Goal: Task Accomplishment & Management: Use online tool/utility

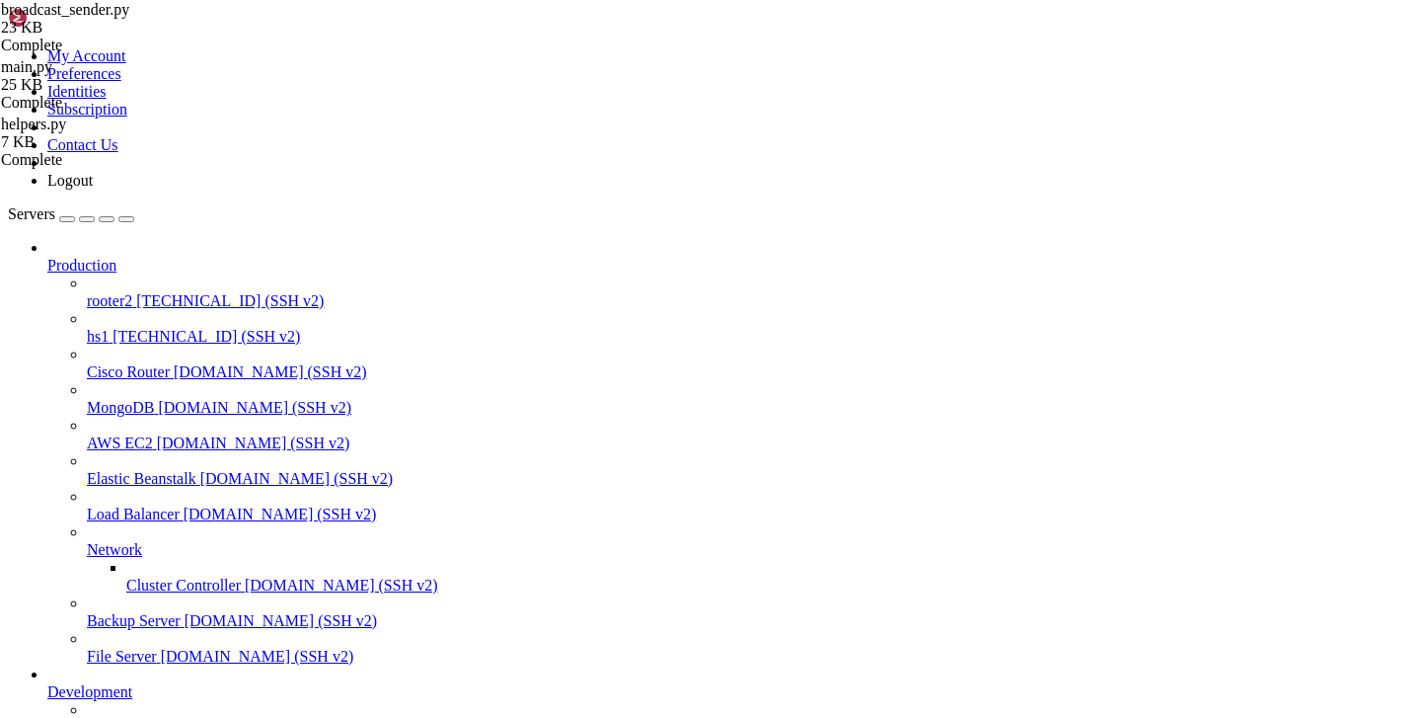
click at [99, 292] on span "rooter2" at bounding box center [109, 300] width 45 height 17
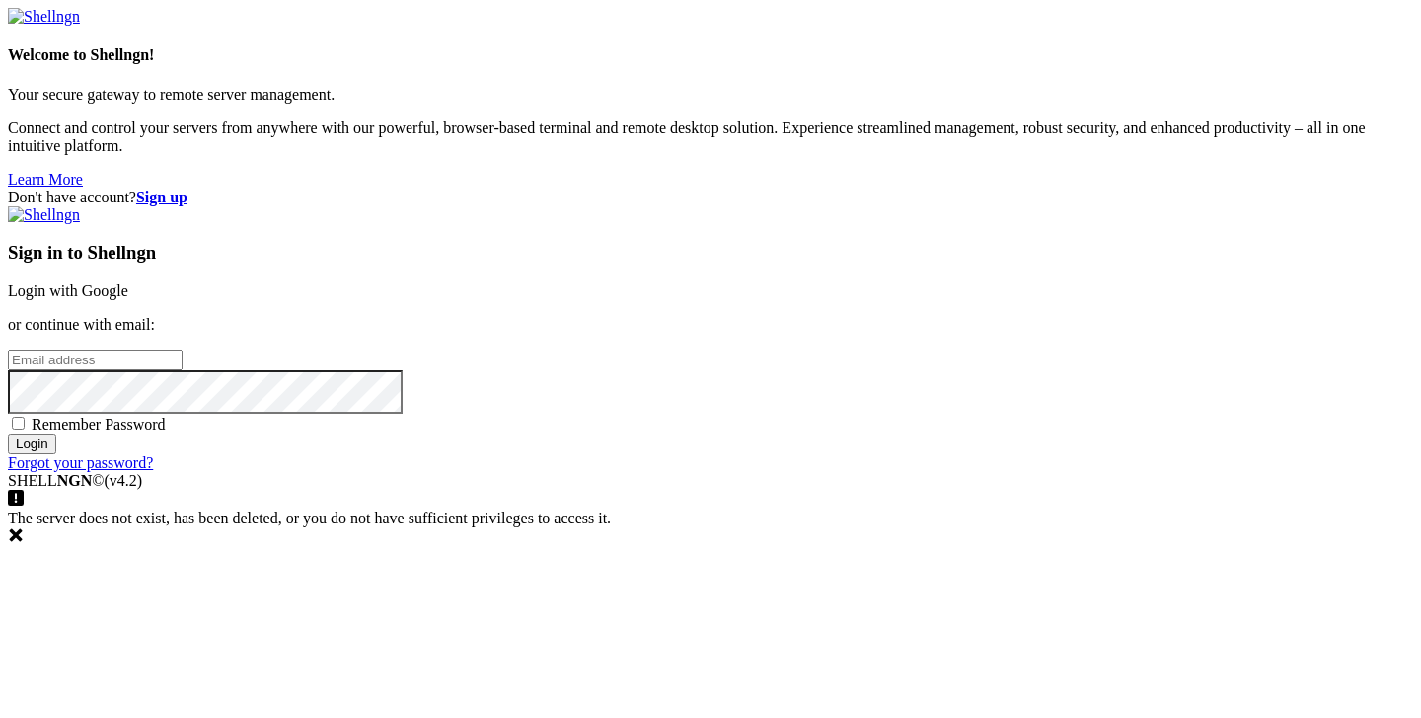
click at [128, 282] on link "Login with Google" at bounding box center [68, 290] width 120 height 17
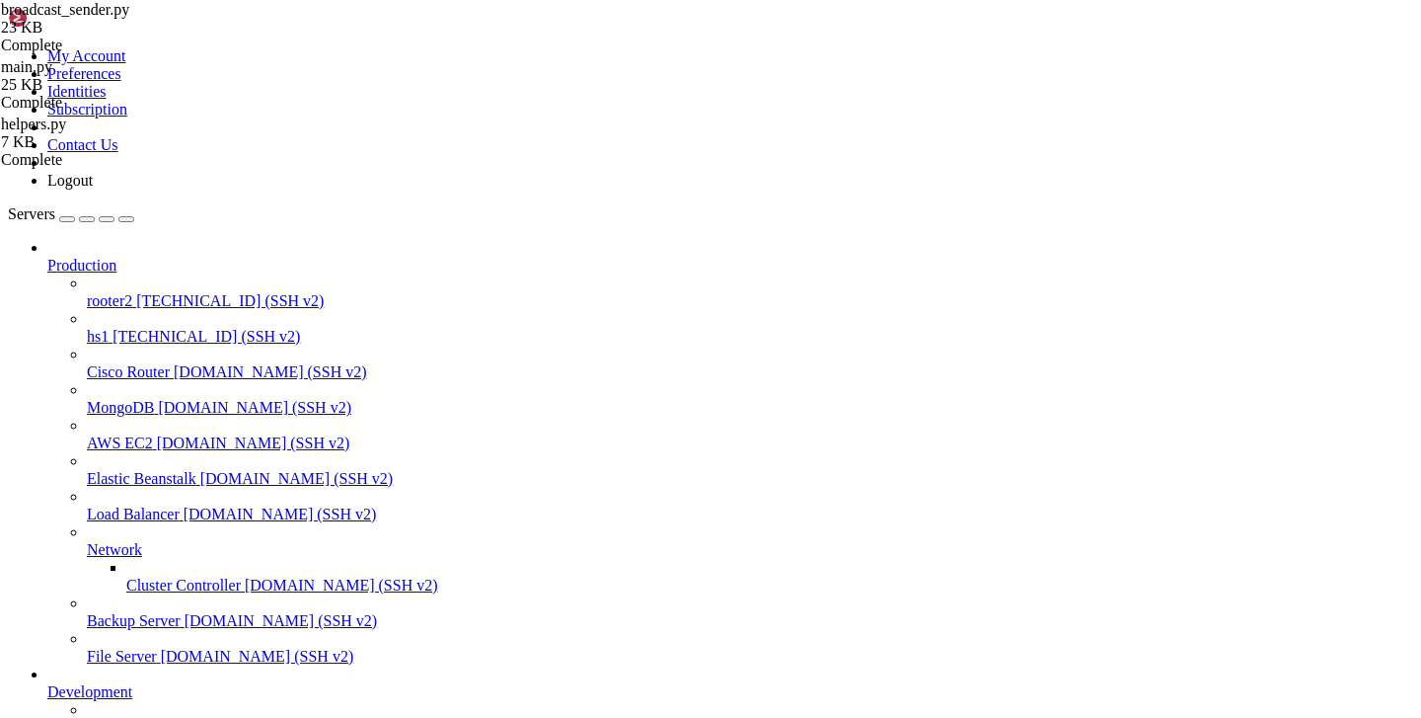
scroll to position [29638, 0]
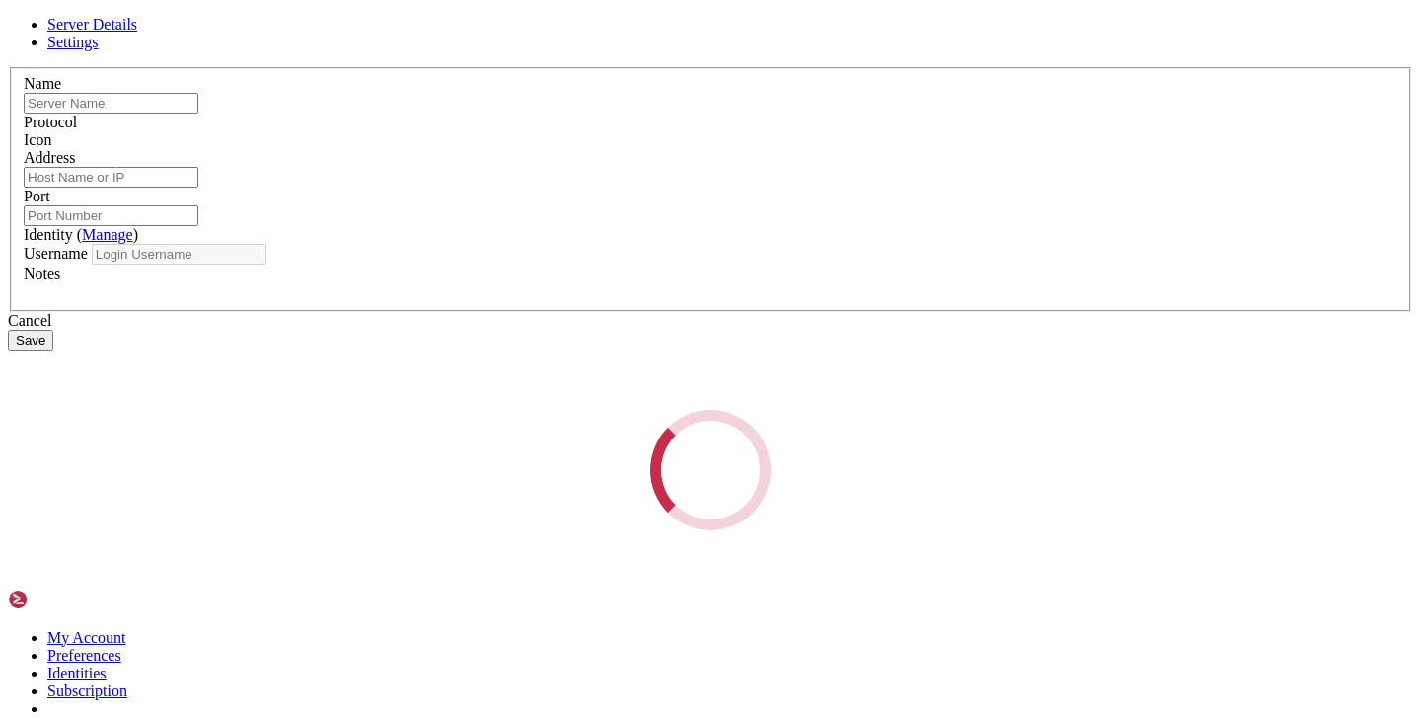
type input "rooter2"
type input "5.144.181.188"
type input "22"
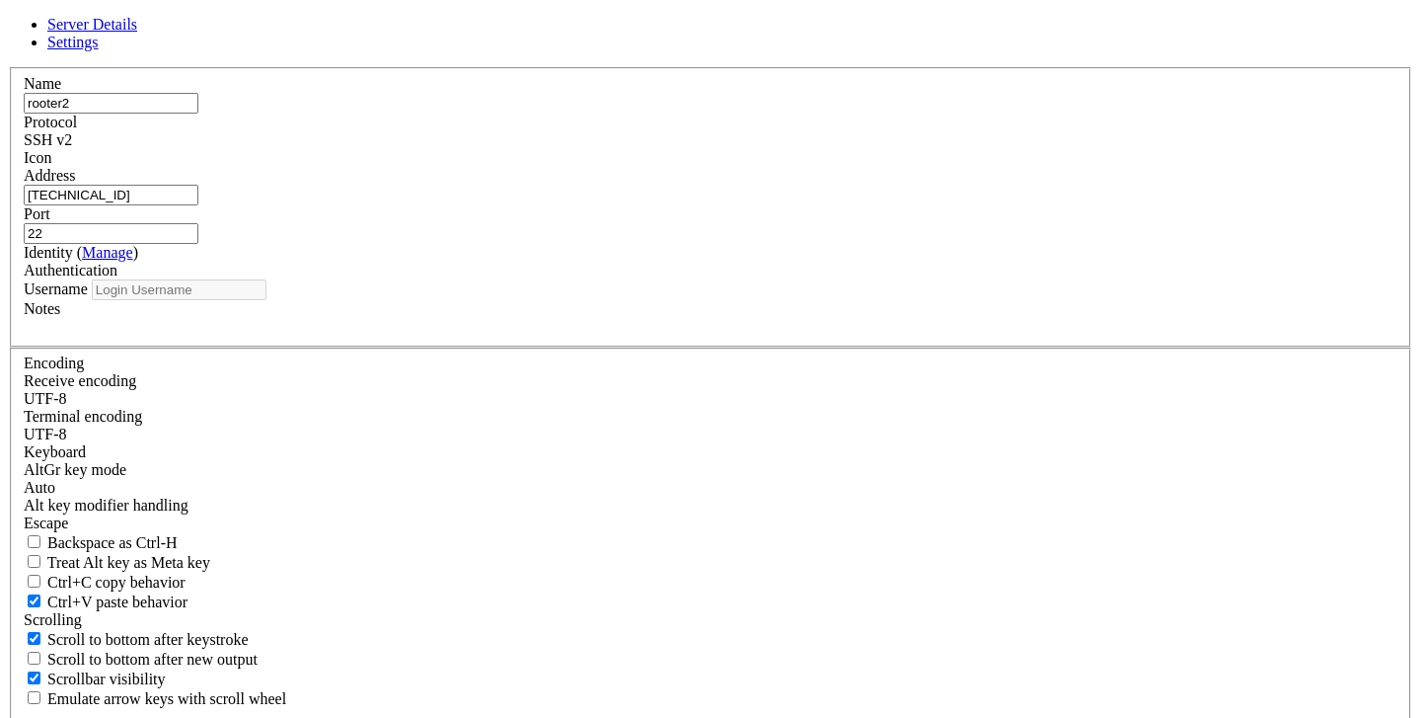
type input "root"
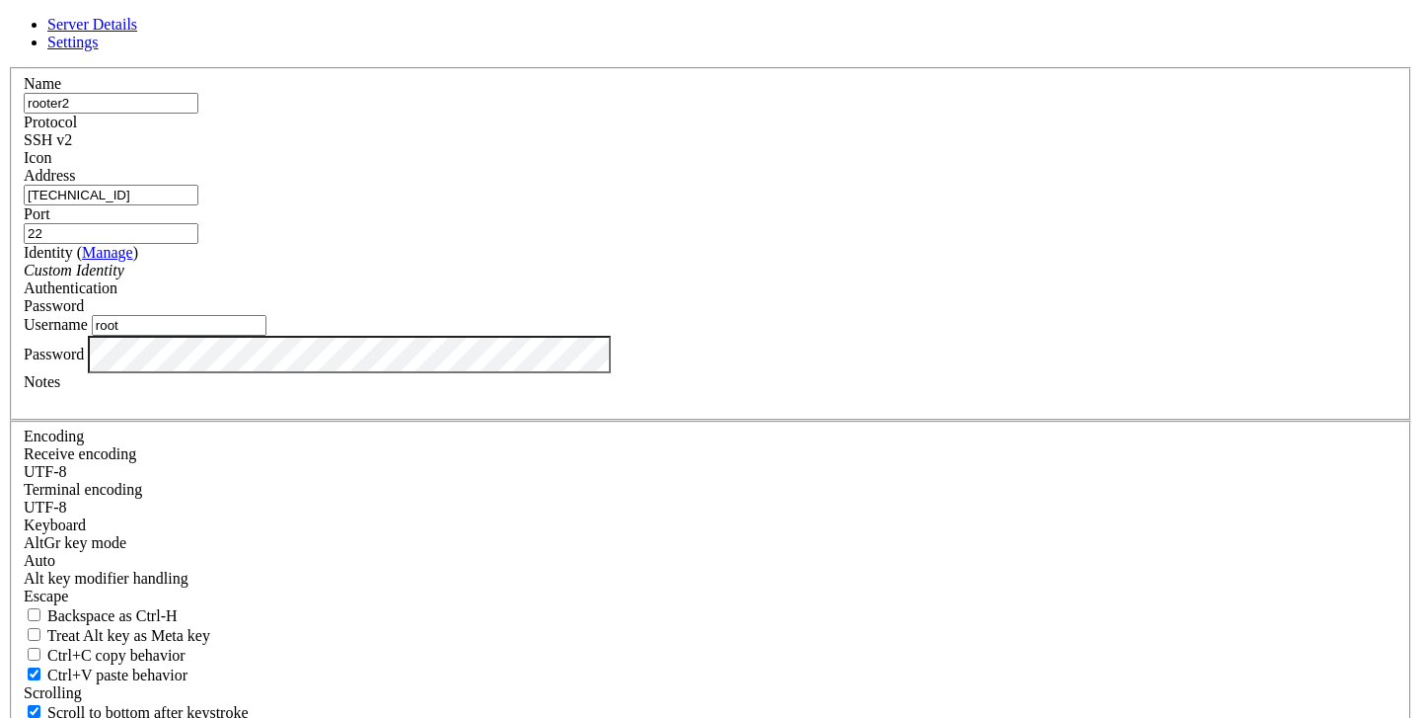
click at [198, 205] on input "5.144.181.188" at bounding box center [111, 195] width 175 height 21
paste input "[TECHNICAL_ID]"
type input "[TECHNICAL_ID]"
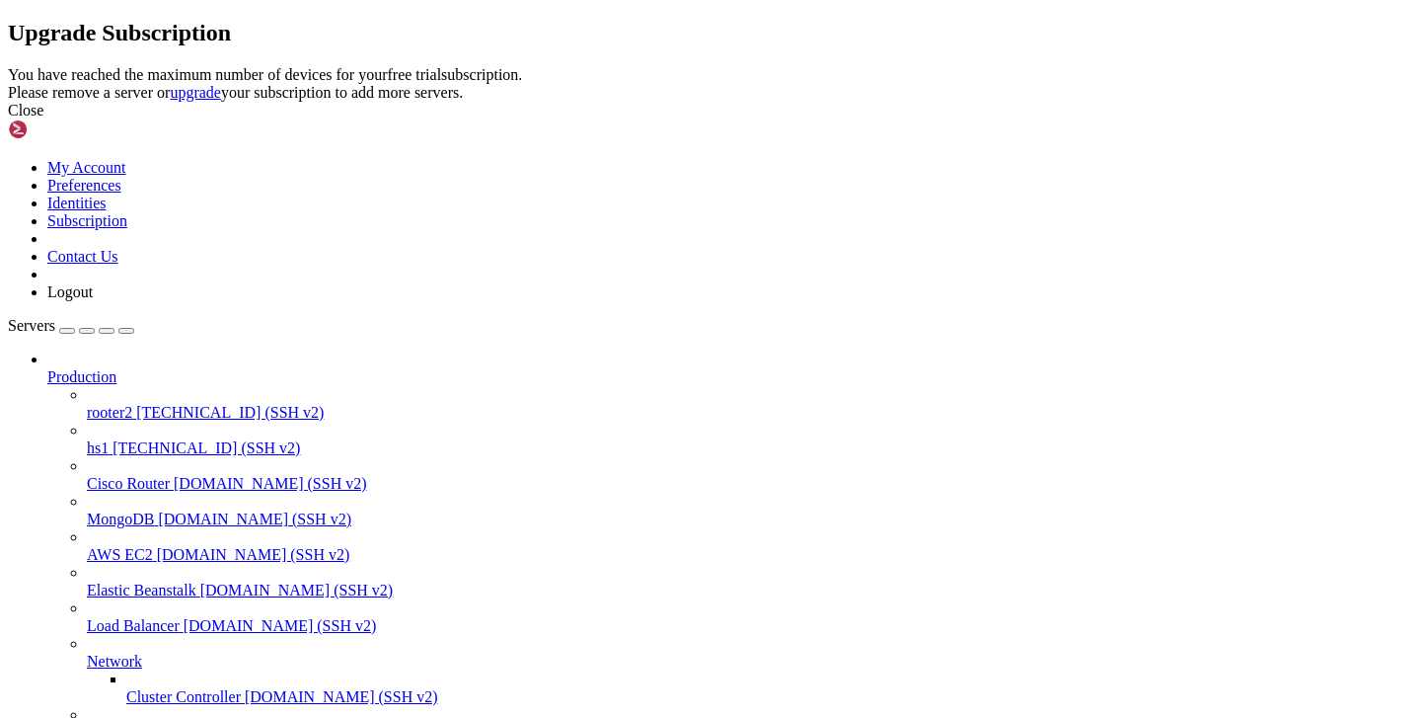
click at [664, 102] on div "You have reached the maximum number of devices for your free trial subscription…" at bounding box center [710, 84] width 1405 height 36
click at [999, 66] on div at bounding box center [710, 66] width 1405 height 0
click at [8, 66] on icon at bounding box center [8, 66] width 0 height 0
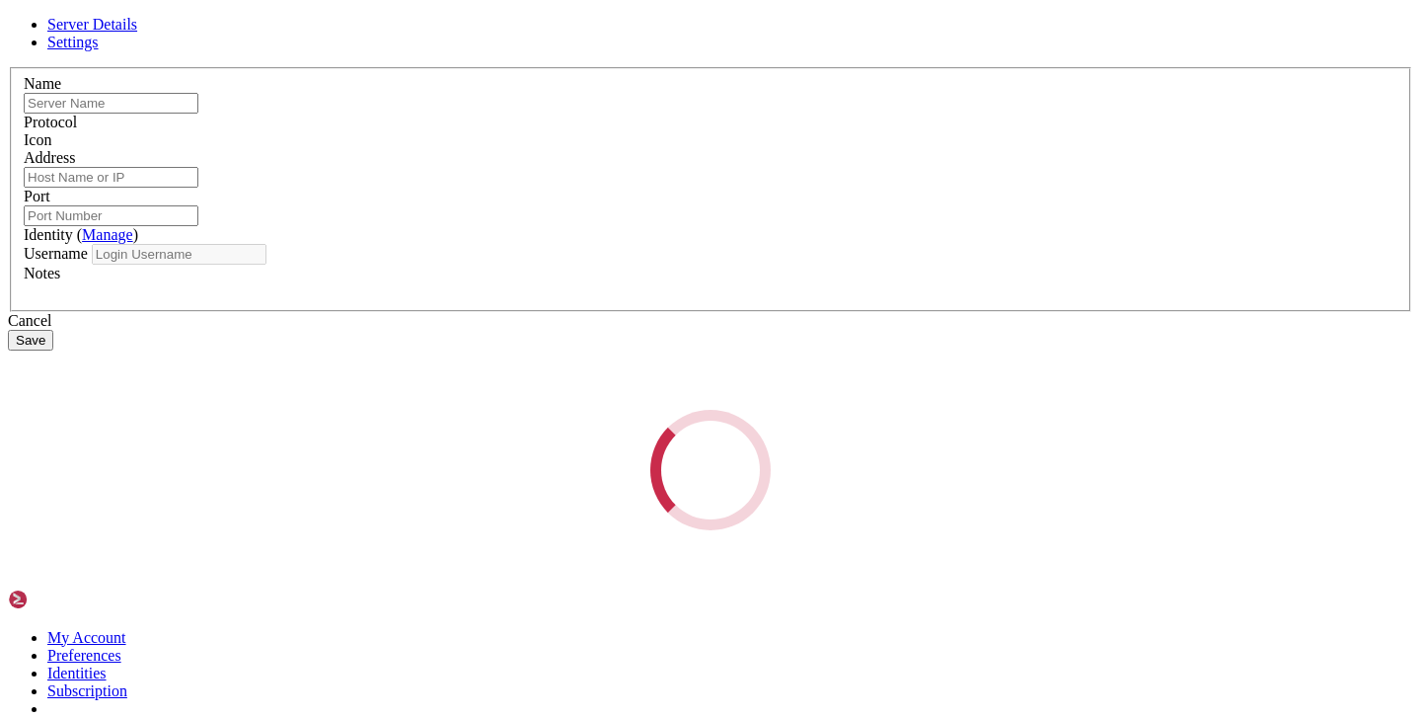
type input "rooter2"
type input "[TECHNICAL_ID]"
type input "22"
type input "root"
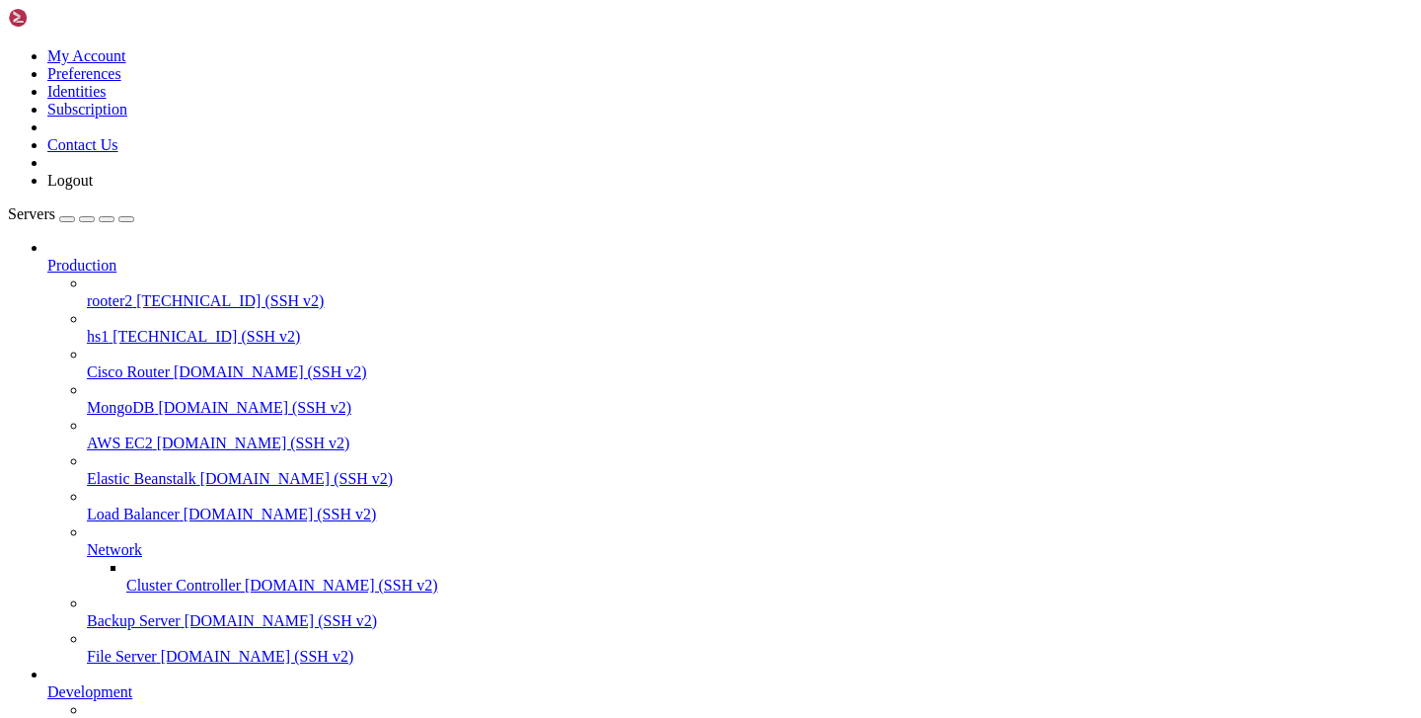
click at [102, 292] on div "rooter2 [TECHNICAL_ID] (SSH v2)" at bounding box center [750, 301] width 1326 height 18
click at [102, 292] on span "rooter2" at bounding box center [109, 300] width 45 height 17
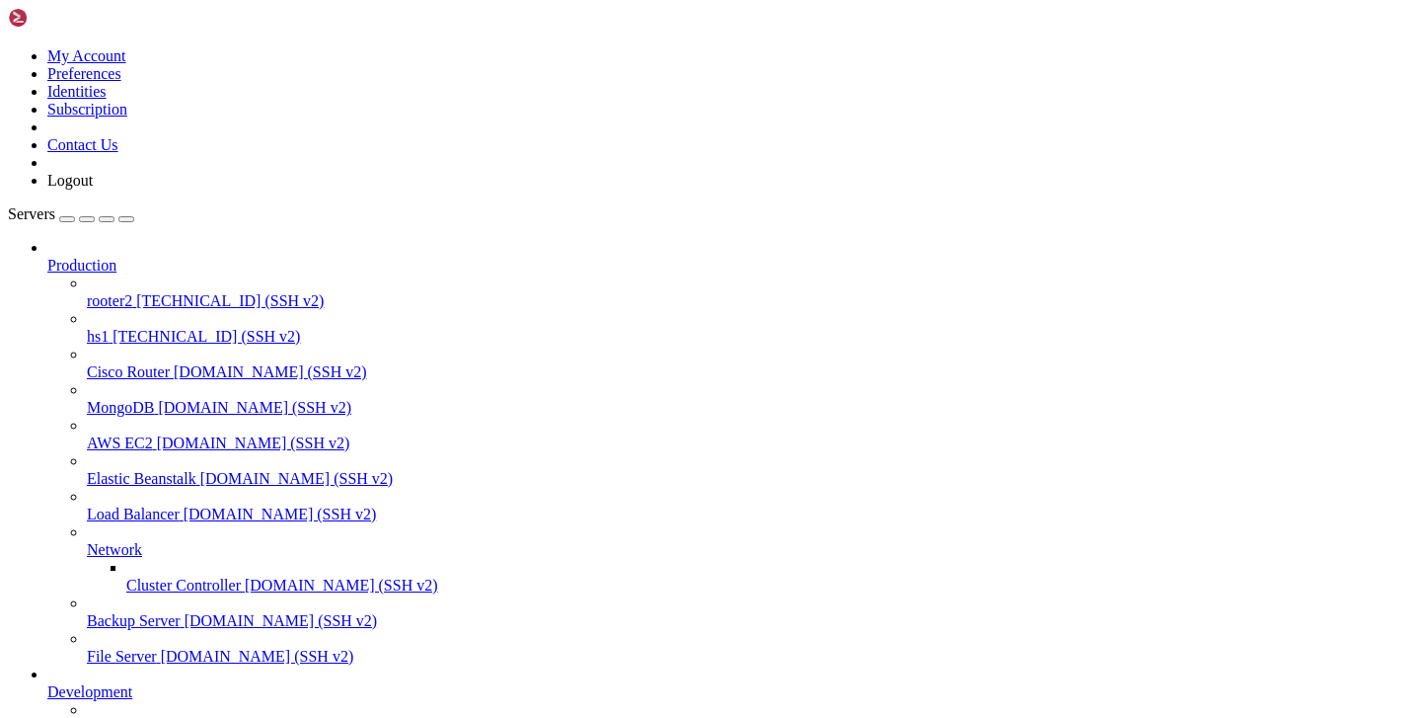
scroll to position [16, 0]
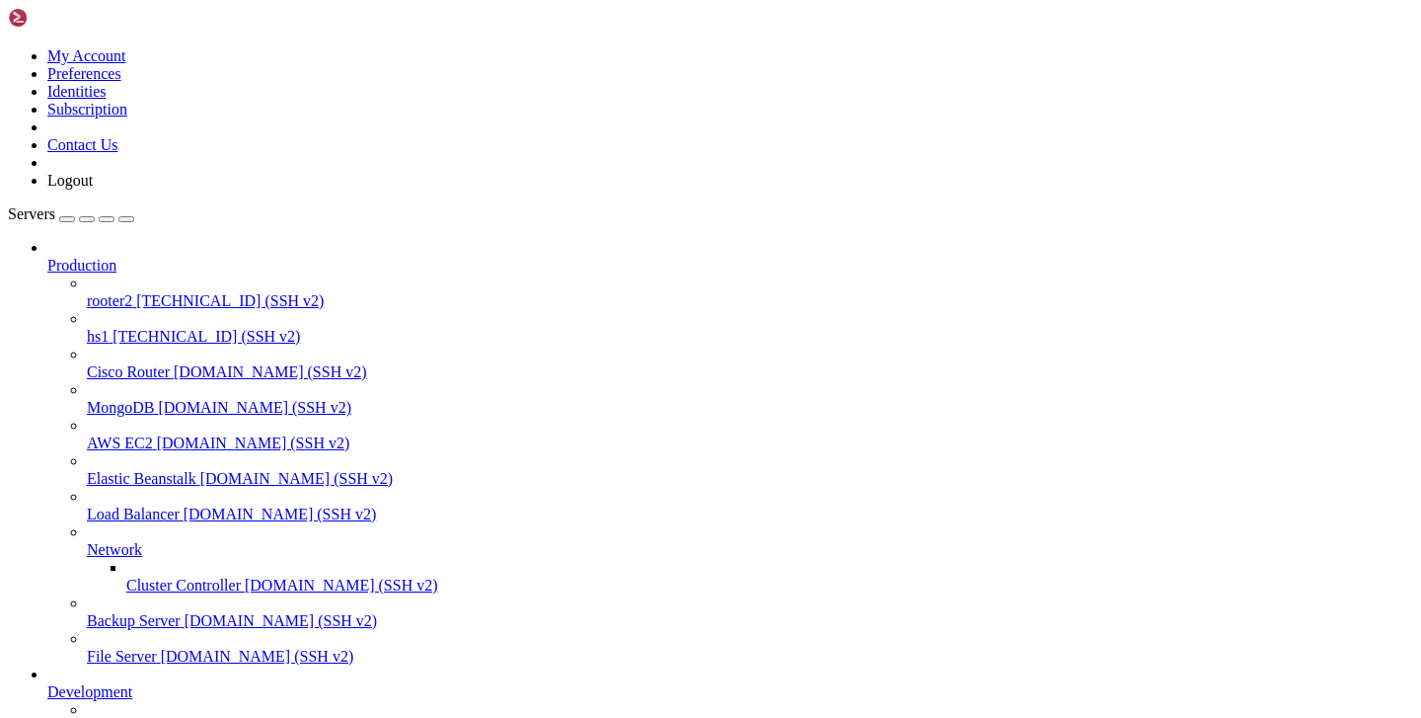
click at [153, 292] on span "[TECHNICAL_ID] (SSH v2)" at bounding box center [230, 300] width 188 height 17
click at [111, 292] on span "rooter2" at bounding box center [109, 300] width 45 height 17
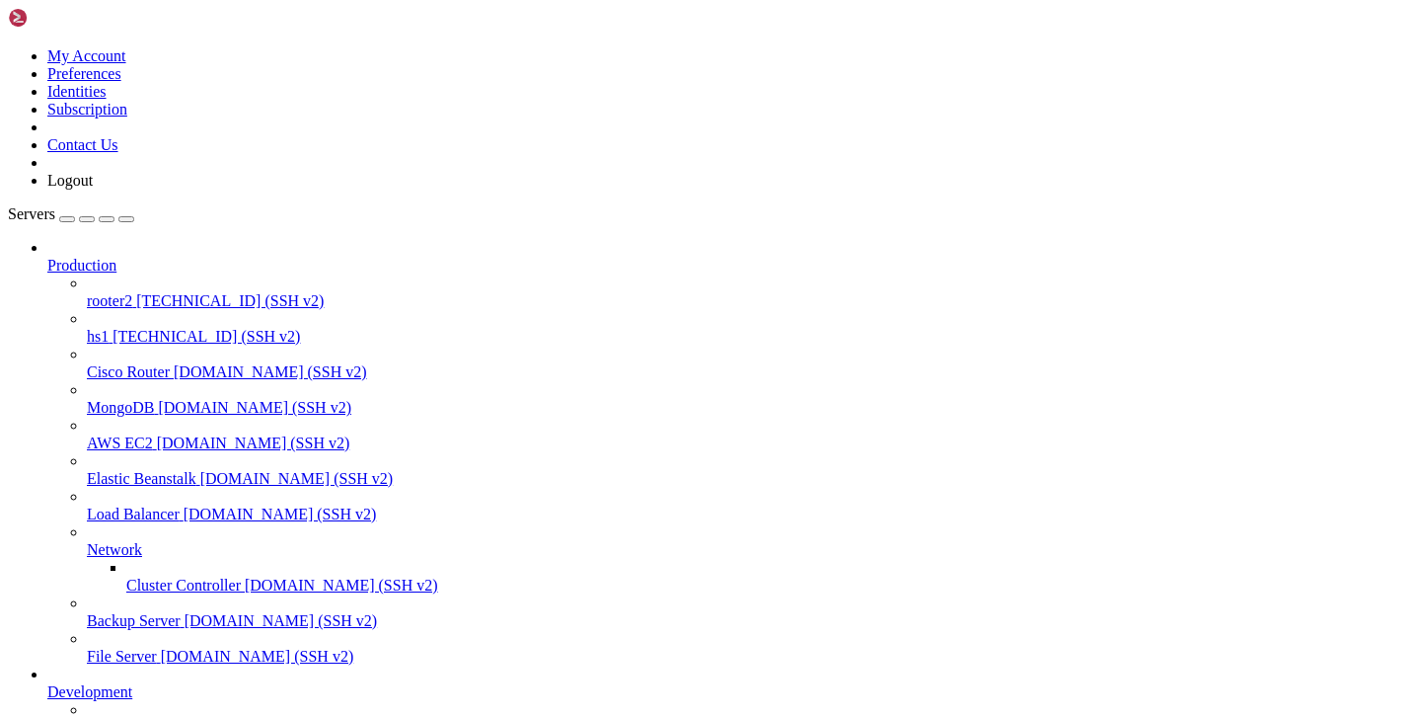
click at [111, 292] on span "rooter2" at bounding box center [109, 300] width 45 height 17
click at [87, 292] on link "rooter2 [TECHNICAL_ID] (SSH v2)" at bounding box center [750, 301] width 1326 height 18
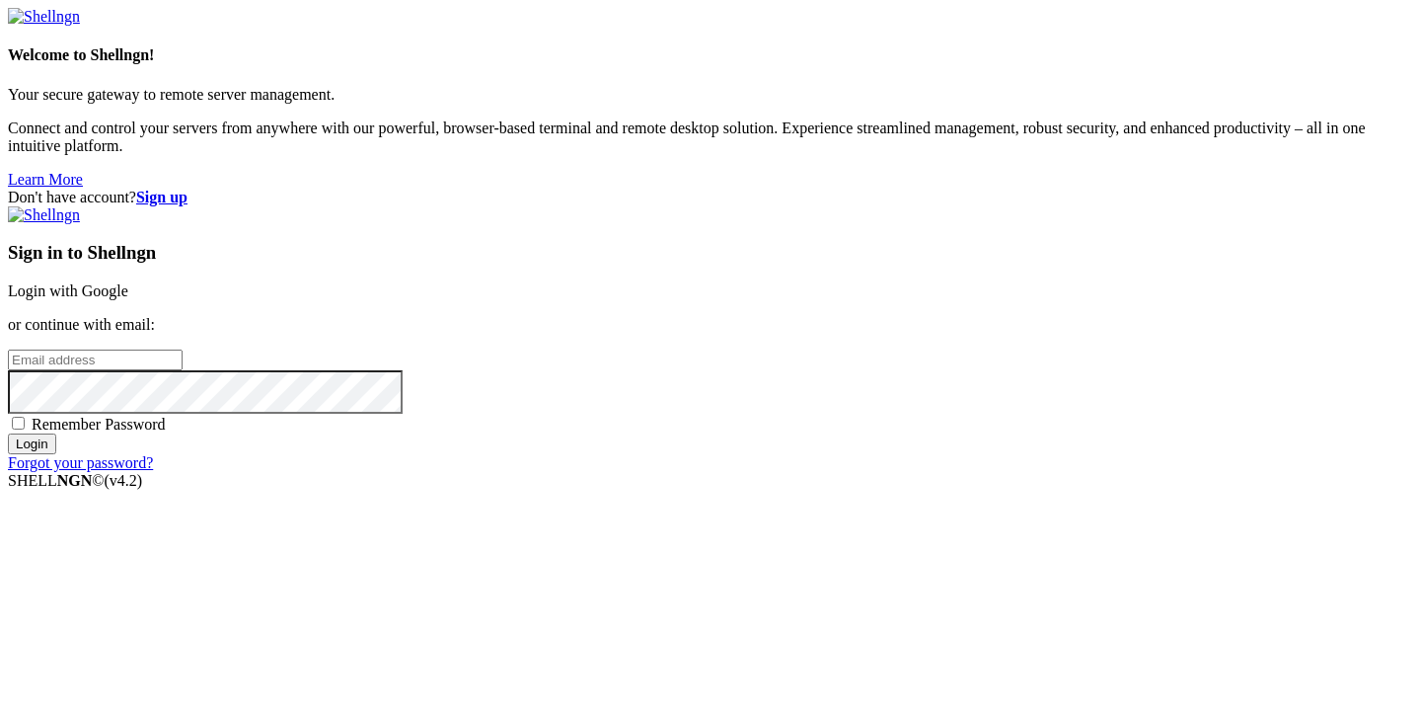
click at [128, 282] on link "Login with Google" at bounding box center [68, 290] width 120 height 17
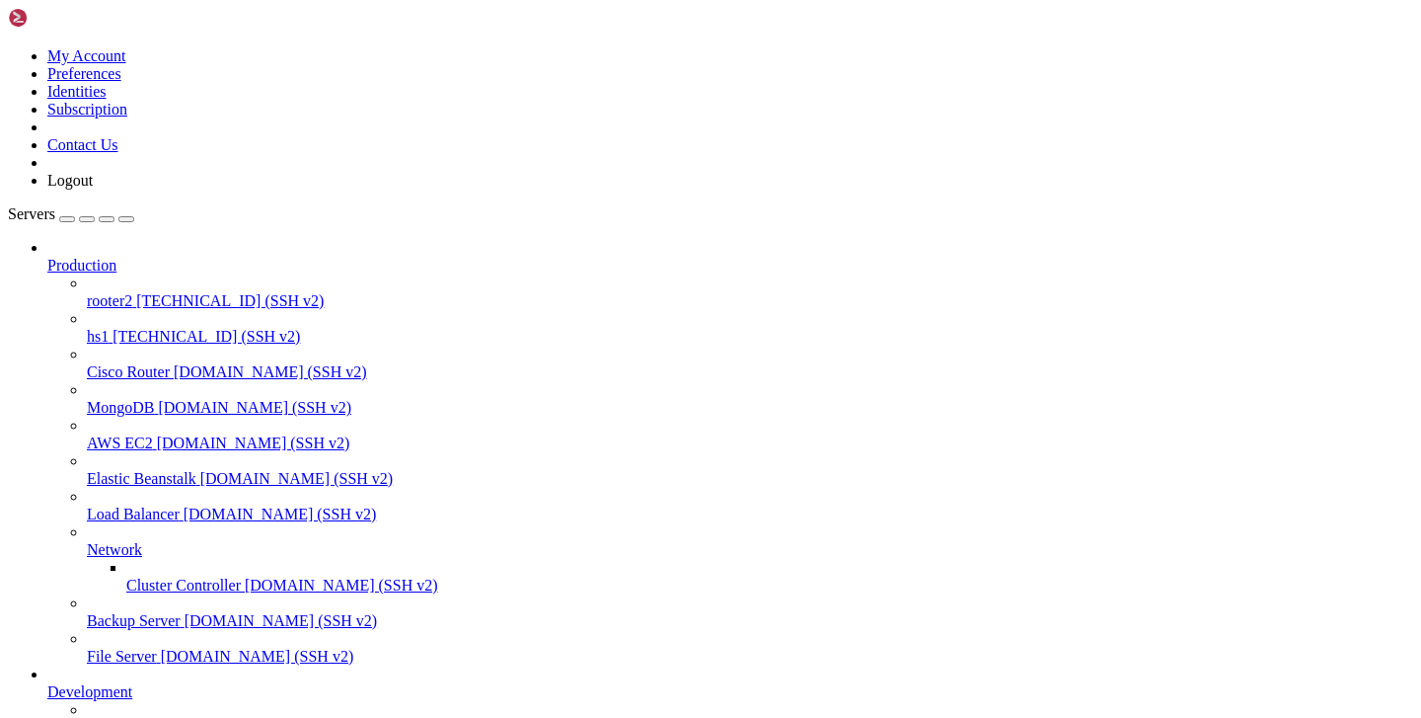
click at [131, 292] on span "rooter2" at bounding box center [109, 300] width 45 height 17
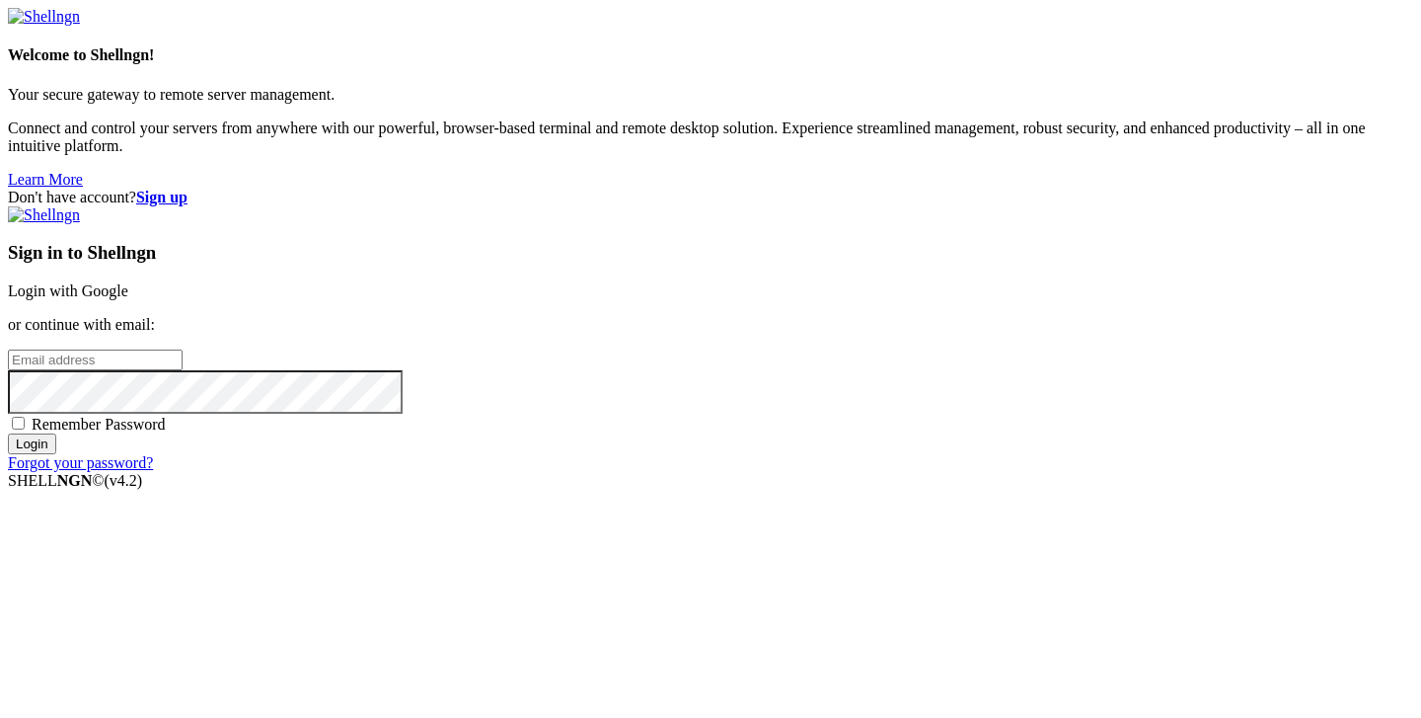
click at [128, 282] on link "Login with Google" at bounding box center [68, 290] width 120 height 17
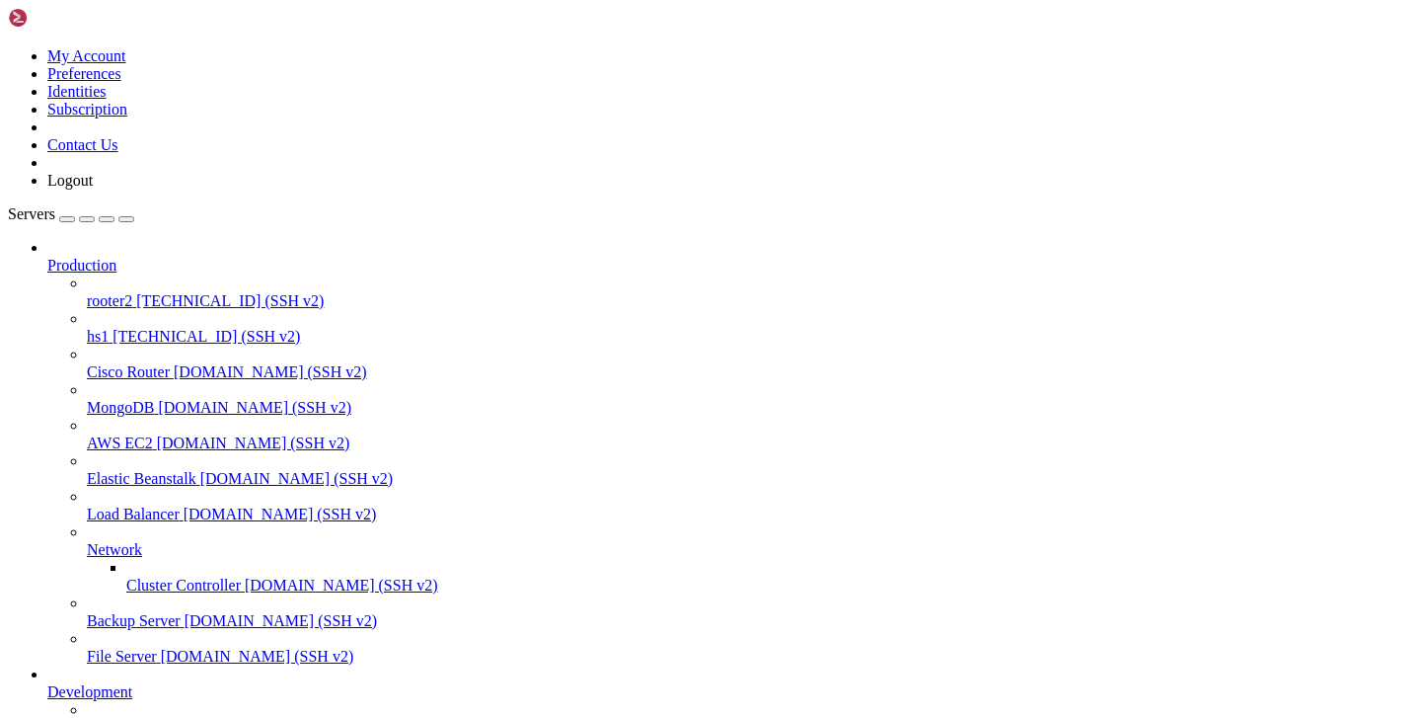
click at [90, 292] on span "rooter2" at bounding box center [109, 300] width 45 height 17
click at [496, 158] on div at bounding box center [710, 359] width 1421 height 718
drag, startPoint x: 224, startPoint y: 328, endPoint x: 227, endPoint y: 298, distance: 29.8
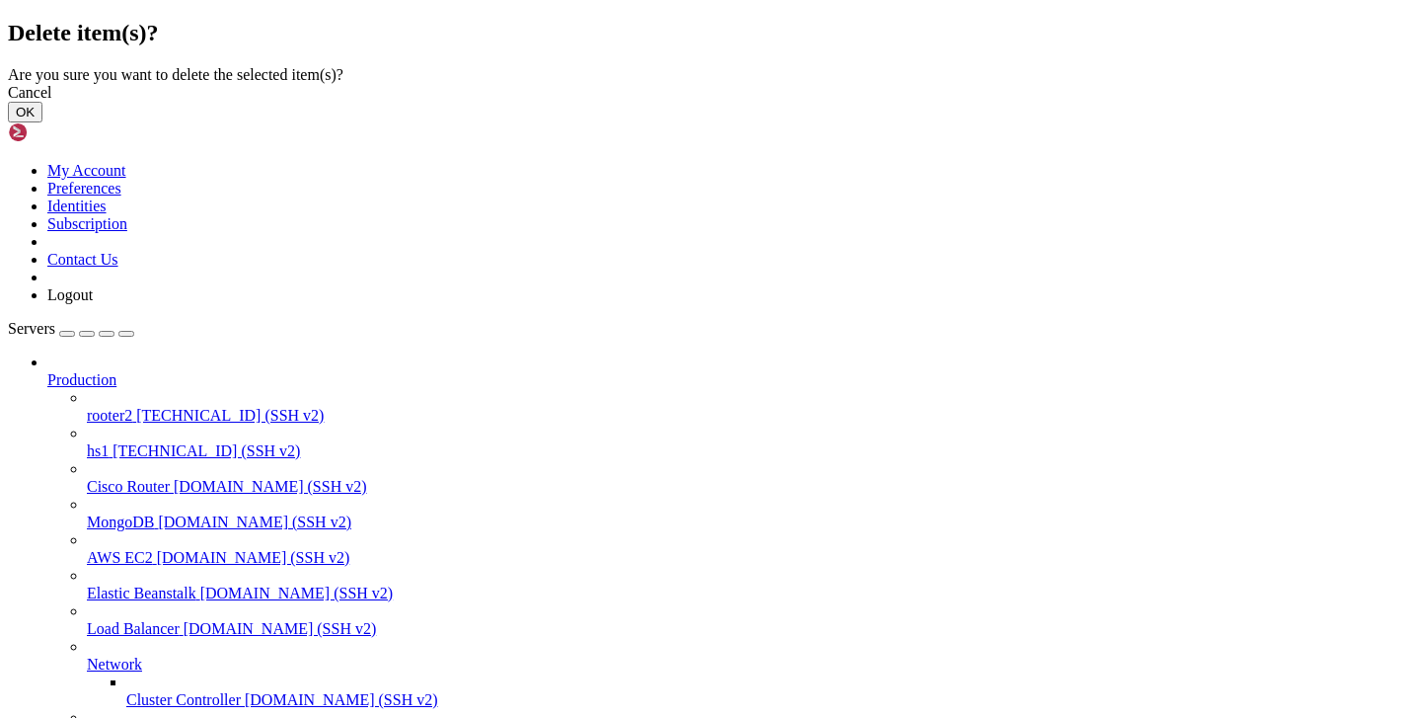
click at [900, 122] on div "Cancel OK" at bounding box center [710, 103] width 1405 height 38
drag, startPoint x: 672, startPoint y: 330, endPoint x: 919, endPoint y: 419, distance: 262.6
click at [42, 122] on button "OK" at bounding box center [25, 112] width 35 height 21
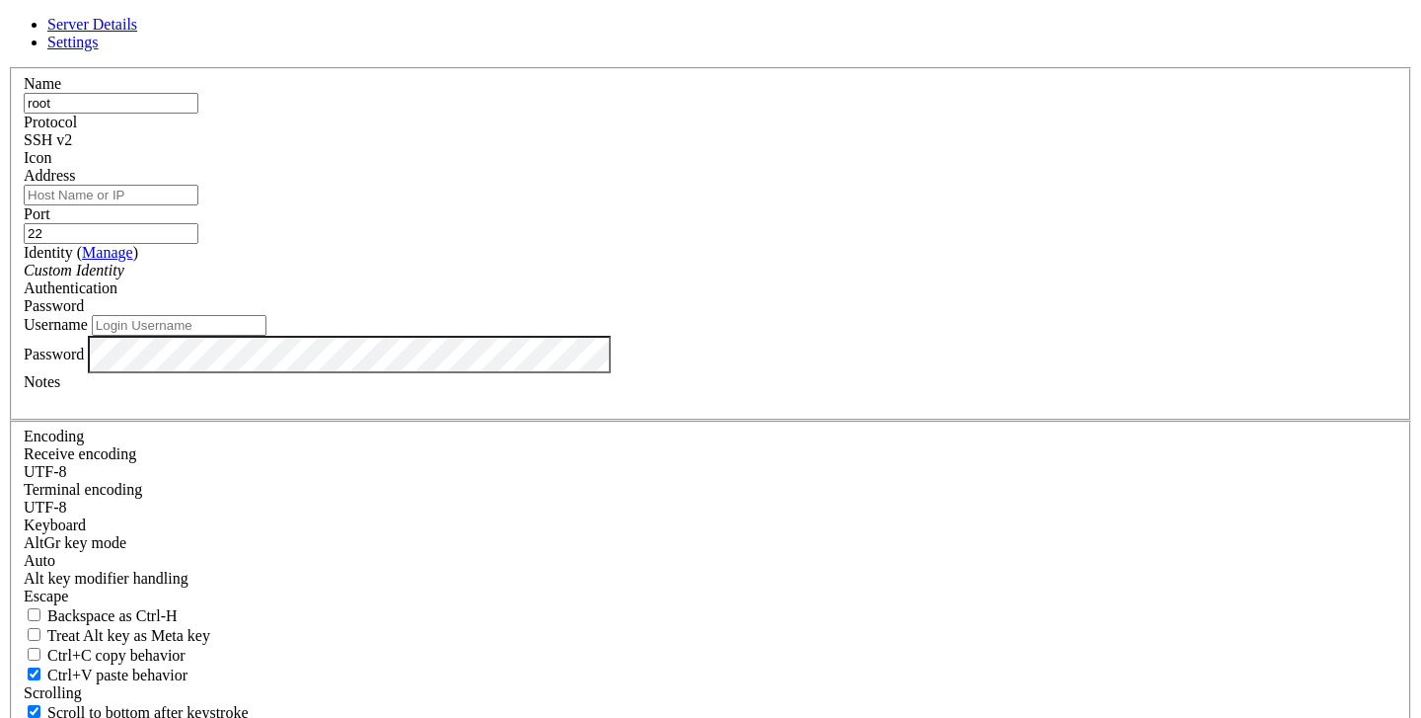
type input "rooter2"
click at [198, 205] on input "Address" at bounding box center [111, 195] width 175 height 21
paste input "apt update && apt upgrade && apt install curl -y"
type input "apt update && apt upgrade && apt install curl -y"
paste input "apt update && apt upgrade && apt install curl -y"
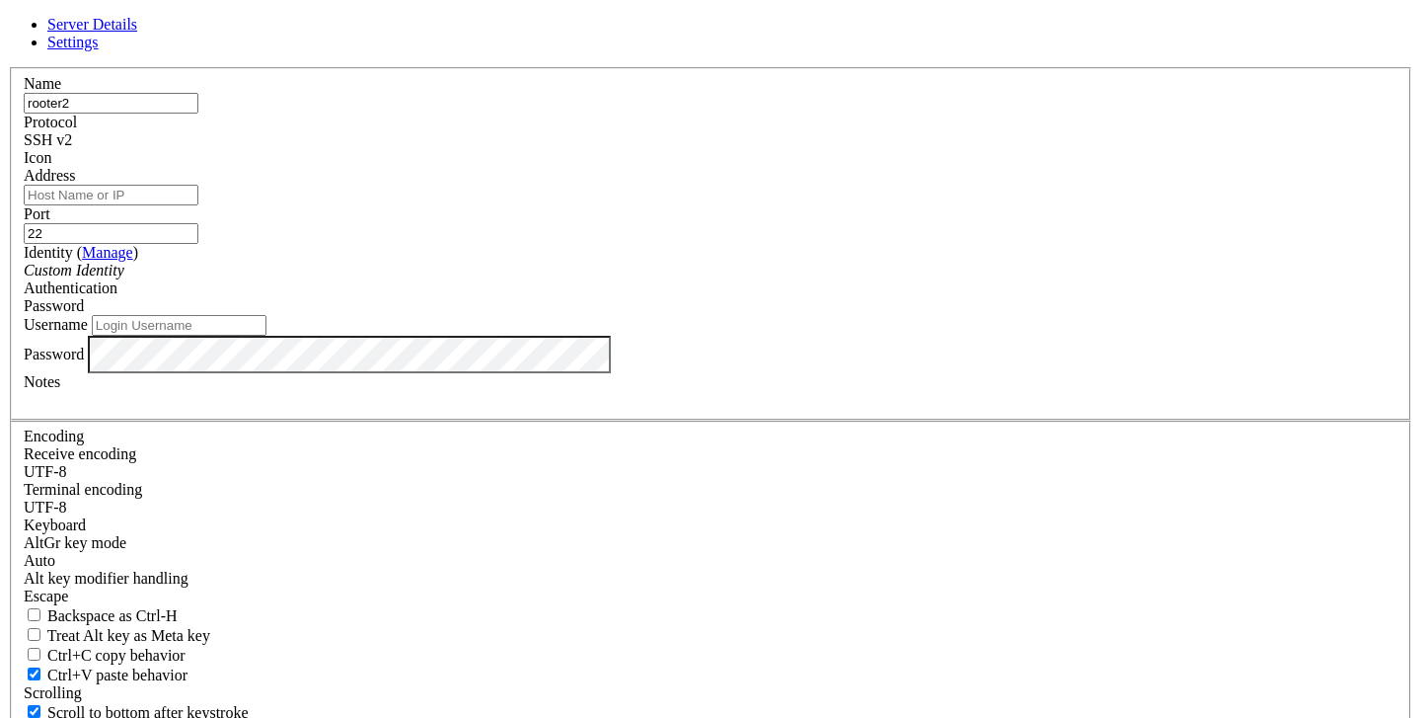
type input "apt update && apt upgrade && apt install curl -y"
paste input "[TECHNICAL_ID]"
type input "[TECHNICAL_ID]"
click at [266, 336] on input "Username" at bounding box center [179, 325] width 175 height 21
type input "root"
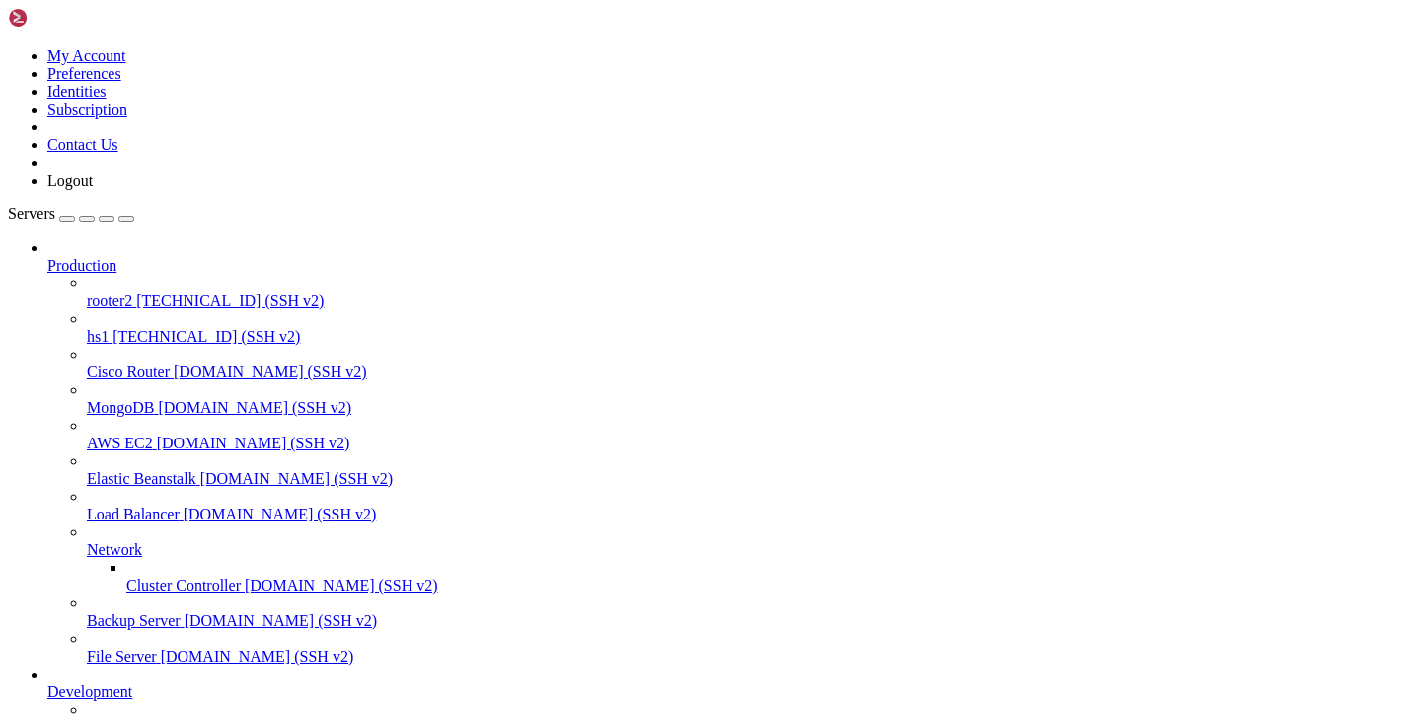
click at [115, 292] on span "rooter2" at bounding box center [109, 300] width 45 height 17
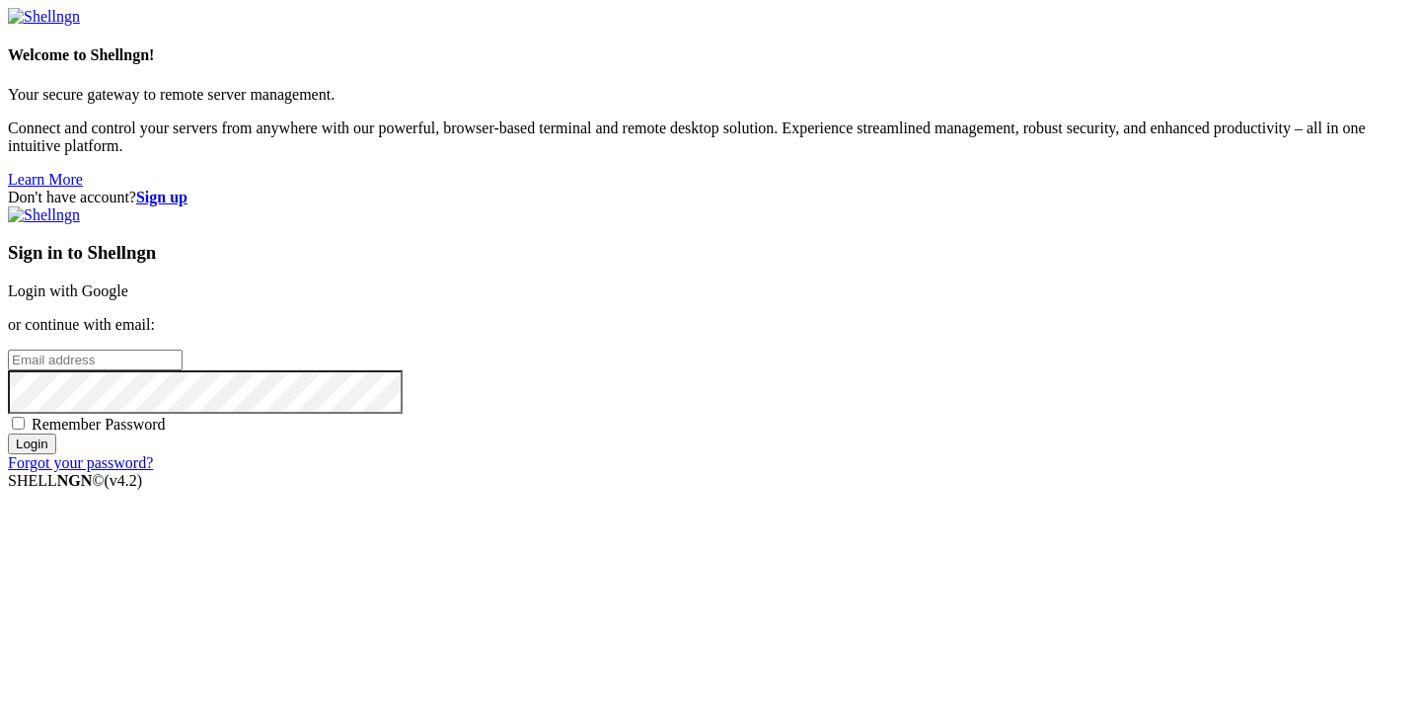
click at [128, 282] on link "Login with Google" at bounding box center [68, 290] width 120 height 17
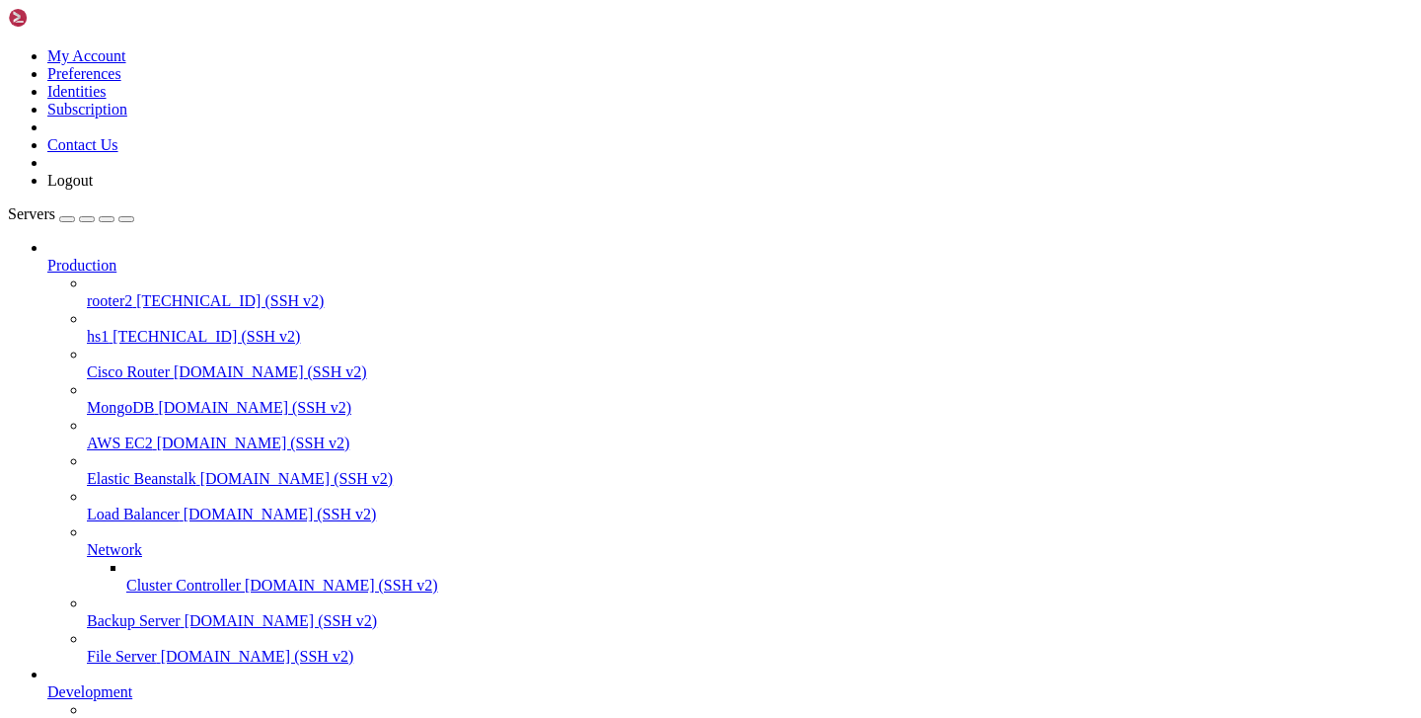
click at [136, 292] on span "[TECHNICAL_ID] (SSH v2)" at bounding box center [230, 300] width 188 height 17
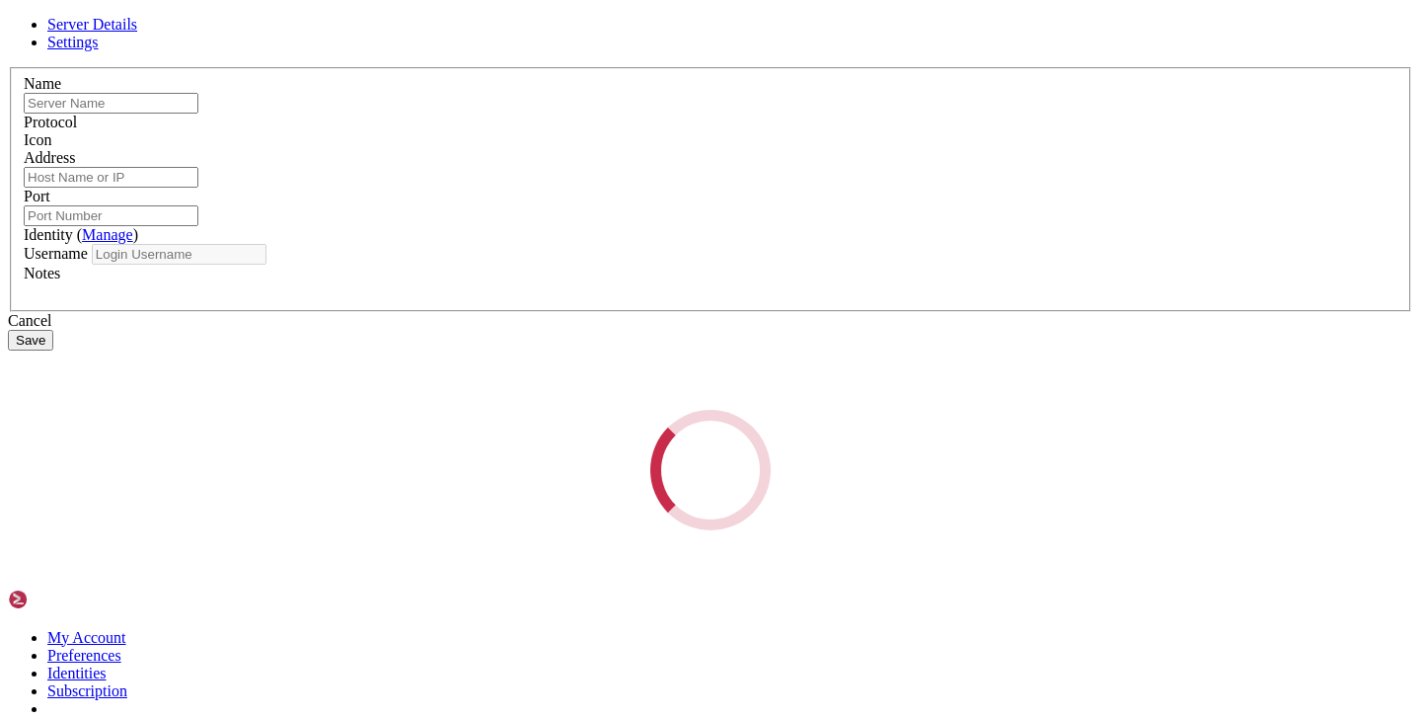
type input "rooter2"
type input "[TECHNICAL_ID]"
type input "22"
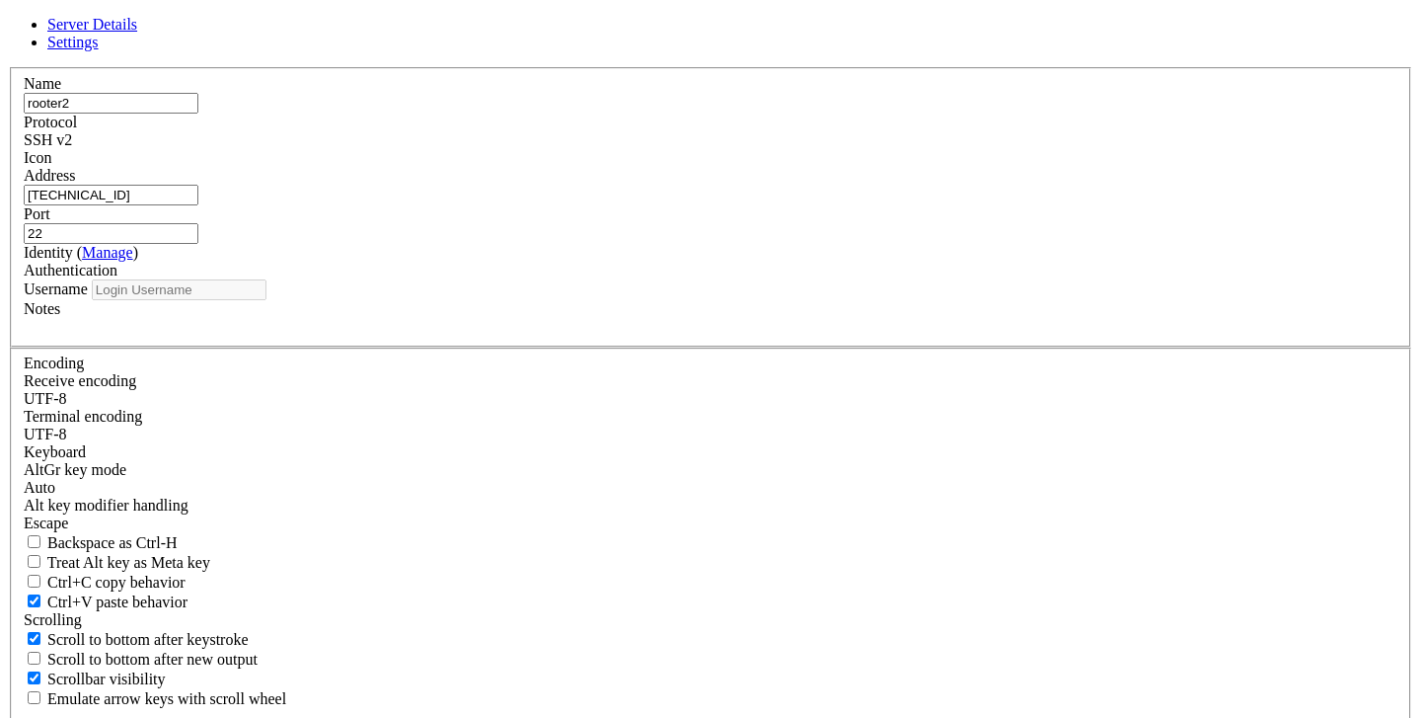
type input "root"
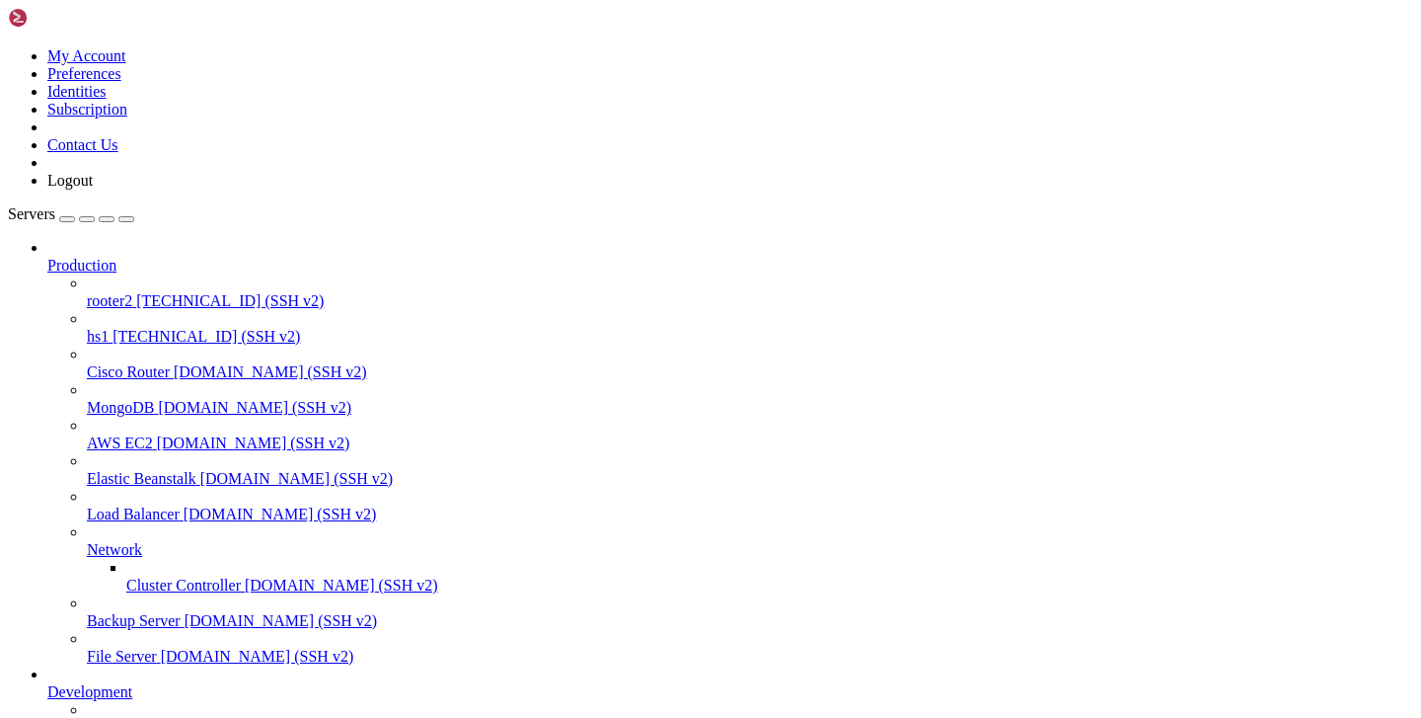
click at [136, 292] on span "[TECHNICAL_ID] (SSH v2)" at bounding box center [230, 300] width 188 height 17
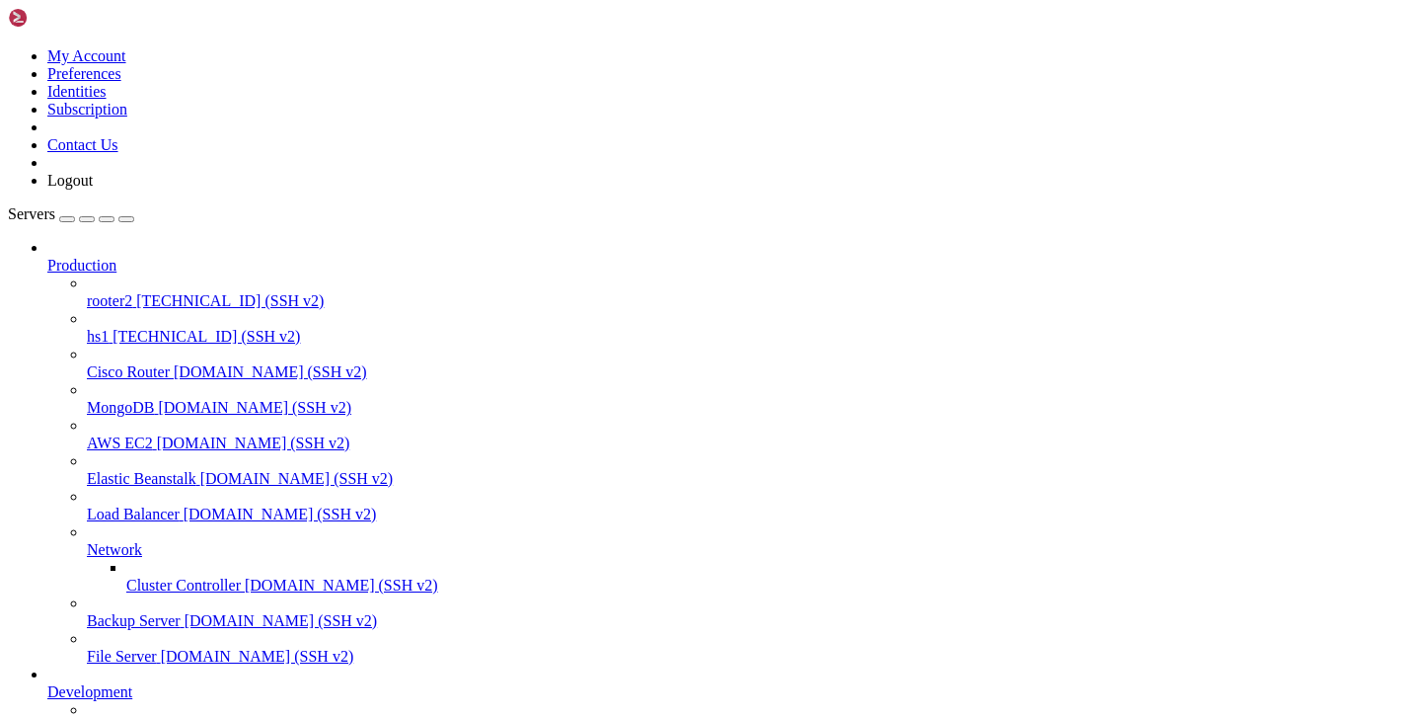
drag, startPoint x: 1015, startPoint y: 1741, endPoint x: 169, endPoint y: 1238, distance: 984.3
copy div "7% of 38.60GB Users logged in: 0 Memory usage: 7% IPv4 address for ens3: [TECHN…"
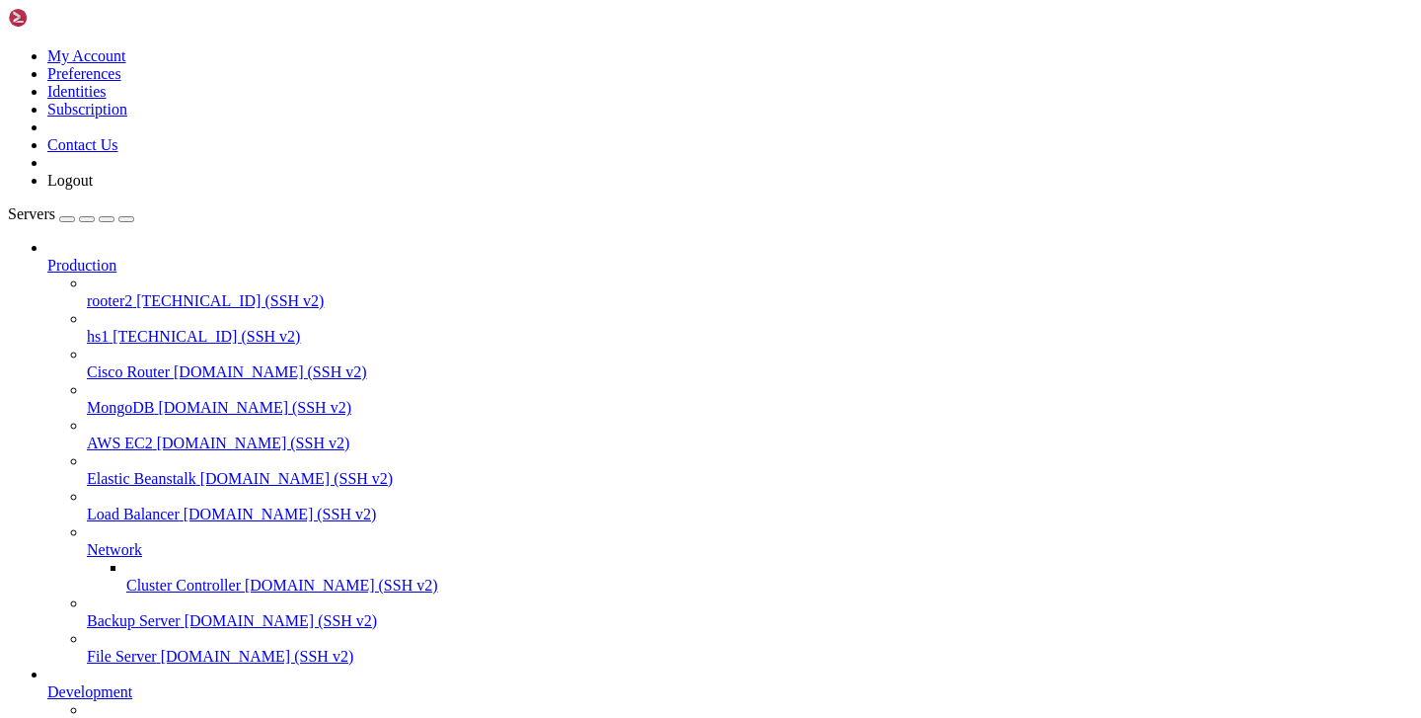
drag, startPoint x: 999, startPoint y: 1751, endPoint x: 46, endPoint y: 1205, distance: 1097.7
copy div "System information as of [DATE] 06:10:08 PM UTC System load: 1.56 Processes: 11…"
drag, startPoint x: 64, startPoint y: 1294, endPoint x: 1028, endPoint y: 1785, distance: 1082.3
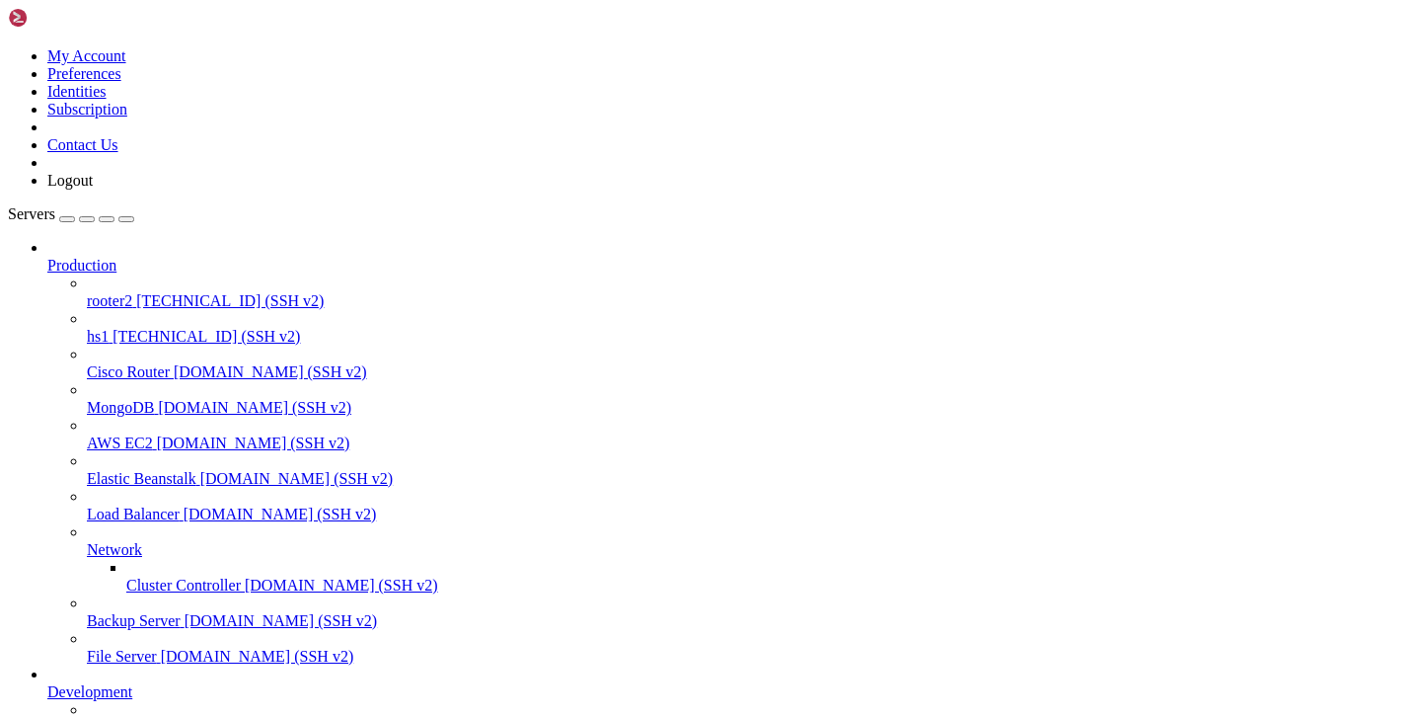
click html "Page up System information as of [DATE] 06:10:08 PM UTC System load: 1.56 Proce…"
copy div "System information as of [DATE] 06:10:08 PM UTC System load: 1.56"
drag, startPoint x: 1018, startPoint y: 1756, endPoint x: 216, endPoint y: 1175, distance: 989.5
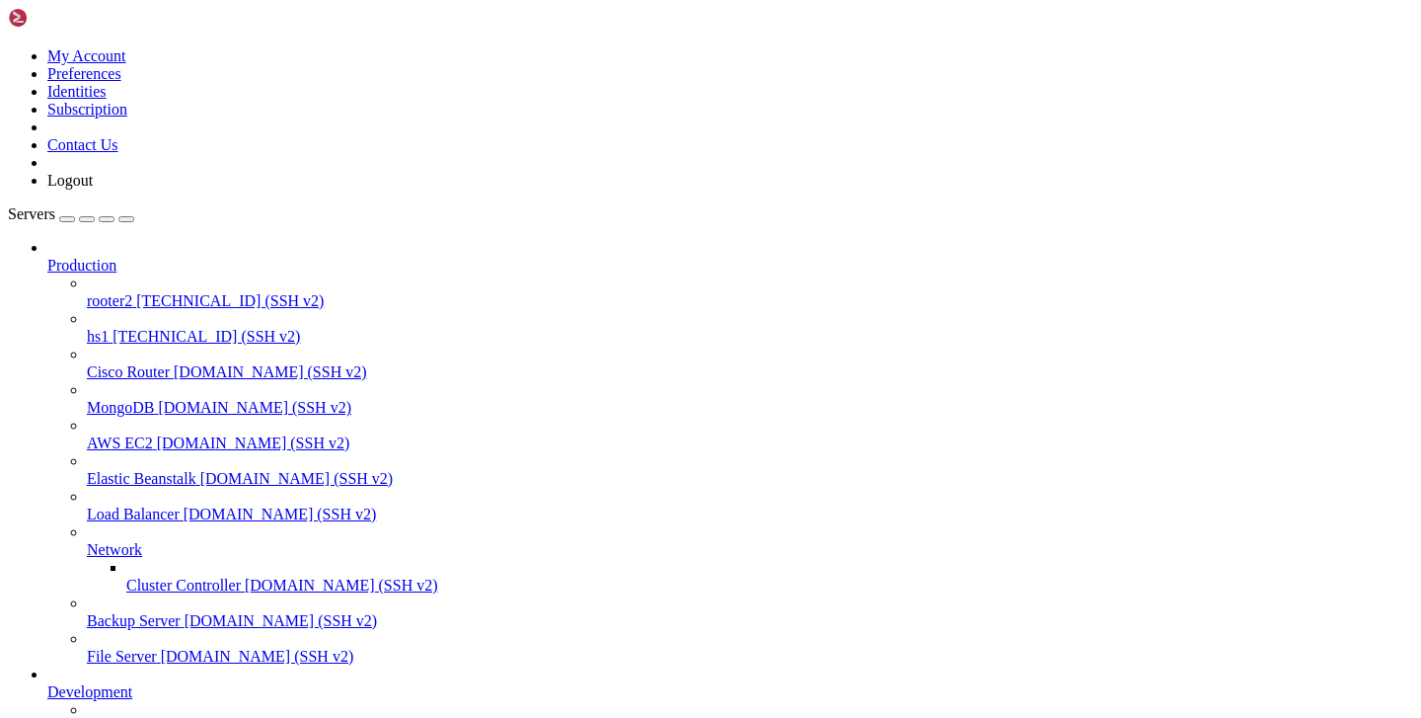
drag, startPoint x: 974, startPoint y: 1747, endPoint x: 241, endPoint y: 1736, distance: 733.4
copy div "Ubuntu comes with ABSOLUTELY NO WARRANTY, to the extent permitted by applicable…"
drag, startPoint x: 991, startPoint y: 1748, endPoint x: 148, endPoint y: 1347, distance: 933.3
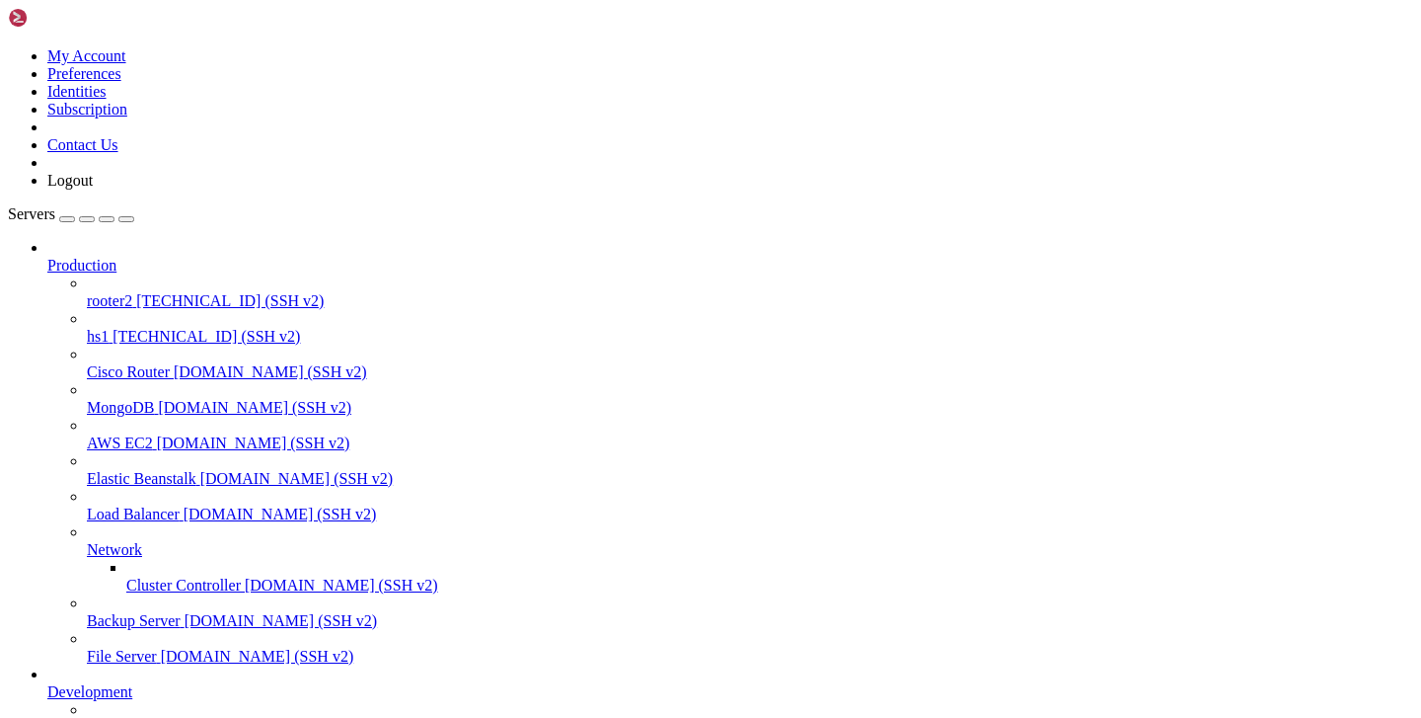
copy x-row "Waiting for cache lock: Could not get lock /var/lib/dpkg/lock-frontend. It is h…"
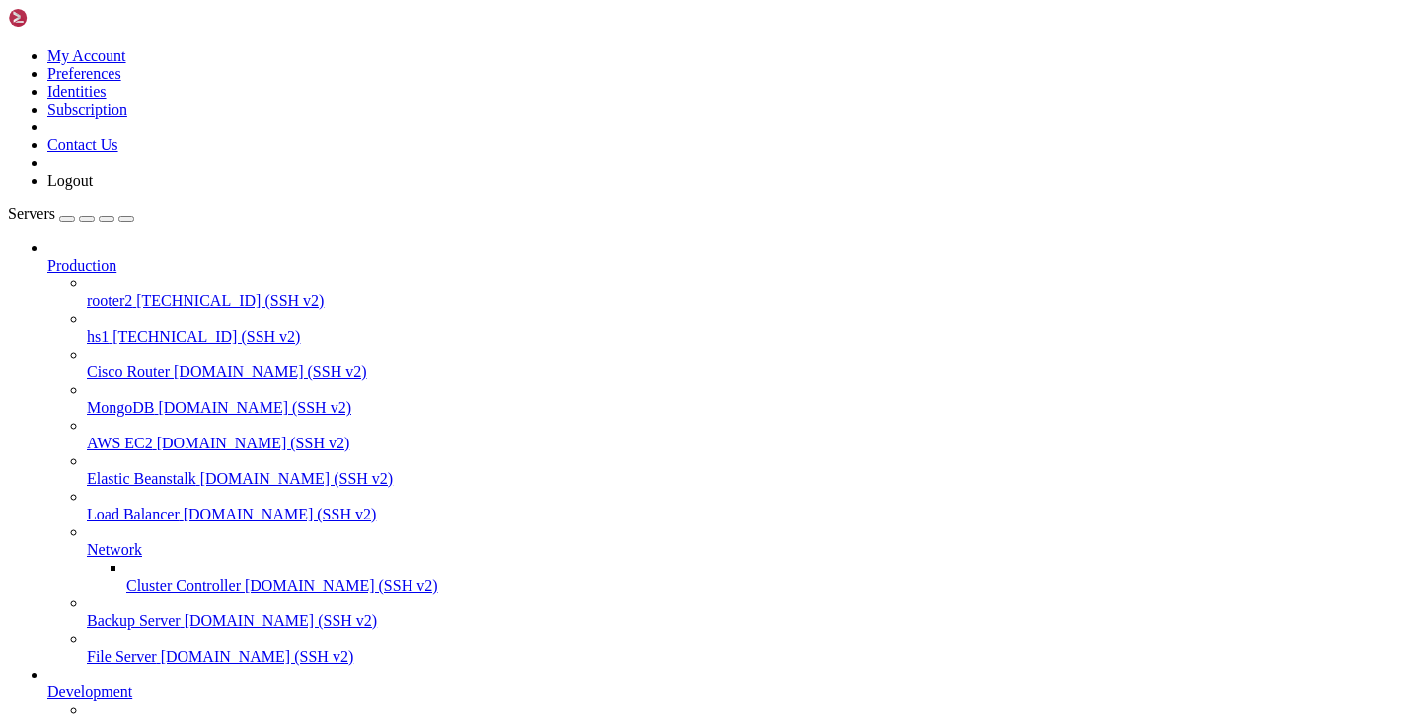
copy div "untu focal-security InRelease Hit:2 [URL][DOMAIN_NAME] focal InRelease Hit:3 [U…"
drag, startPoint x: 978, startPoint y: 1743, endPoint x: 311, endPoint y: 1316, distance: 792.3
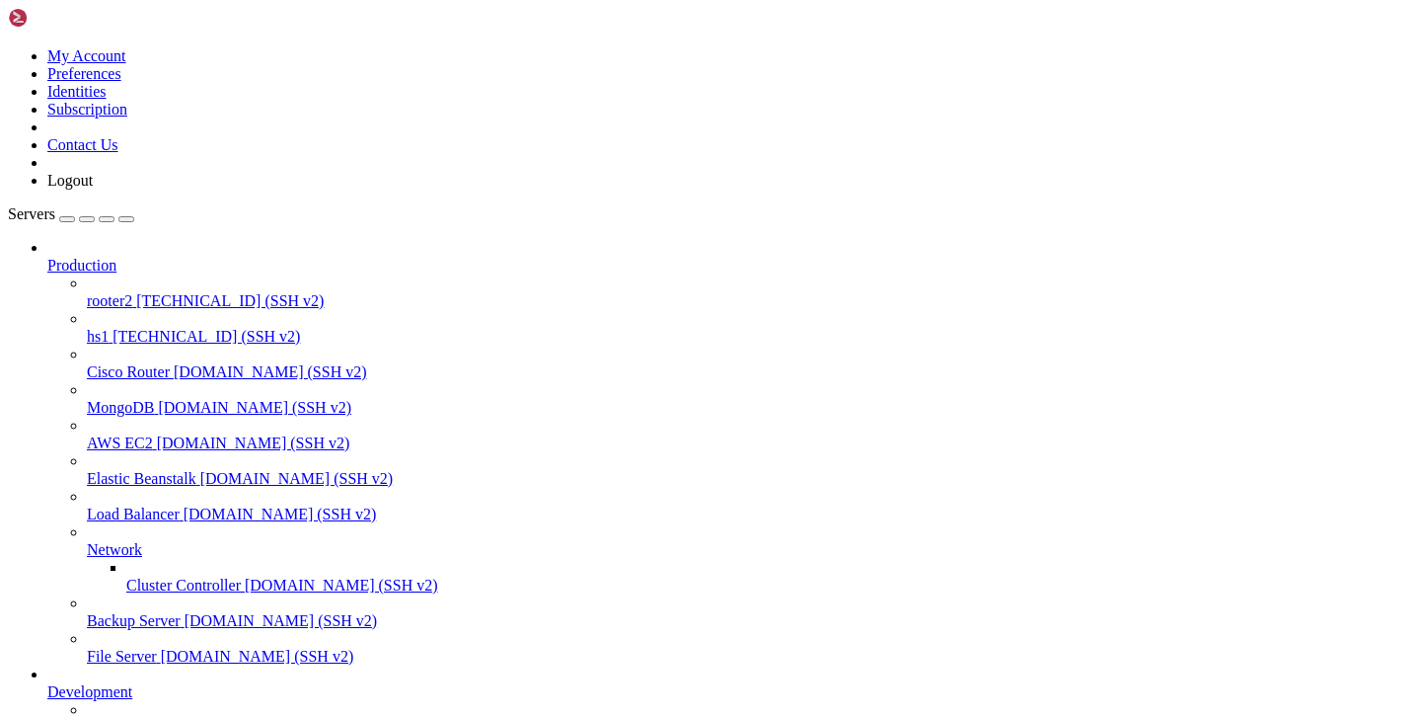
drag, startPoint x: 987, startPoint y: 1747, endPoint x: 277, endPoint y: 1442, distance: 772.4
drag, startPoint x: 992, startPoint y: 1748, endPoint x: -38, endPoint y: 1005, distance: 1270.4
click html "Page up root 1725 1330 2 18:08 ? 00:00:05 /usr/bin/apt-get --option=Dpkg::Optio…"
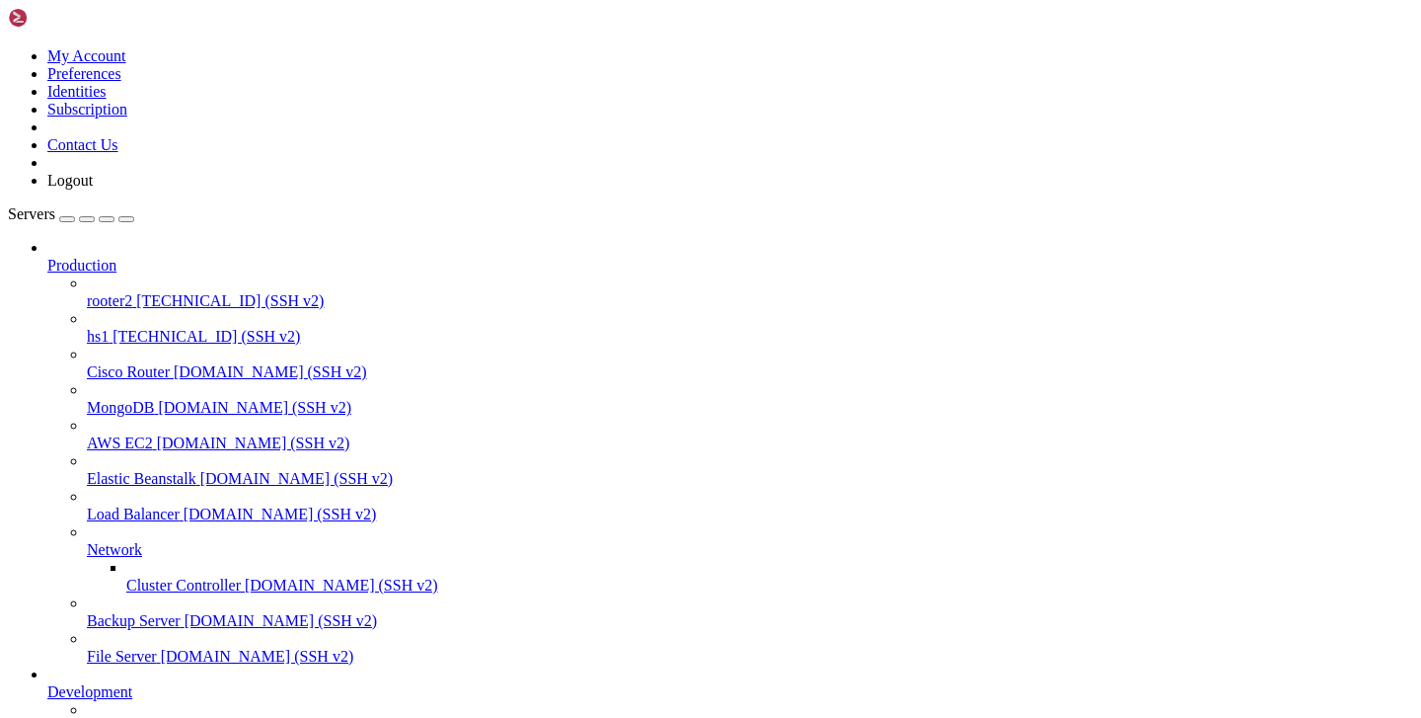
copy div "root 1725 1330 2 18:08 ? 00:00:05 /usr/bin/apt-get --option=Dpkg::Options::=--f…"
drag, startPoint x: 486, startPoint y: 1420, endPoint x: 15, endPoint y: 1234, distance: 506.4
copy div "This is a fresh installation, generating random login info for security concern…"
